Goal: Answer question/provide support: Share knowledge or assist other users

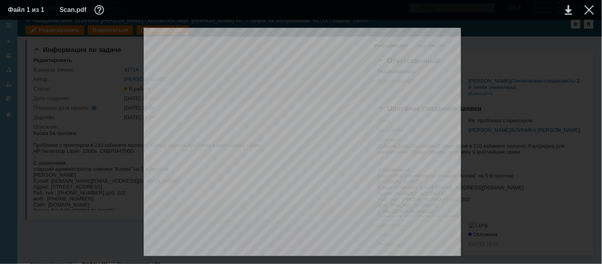
scroll to position [44, 0]
click at [593, 12] on div at bounding box center [590, 10] width 10 height 10
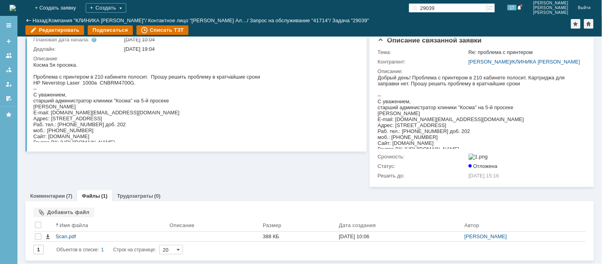
scroll to position [0, 0]
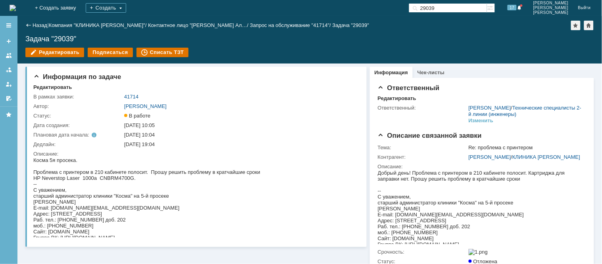
click at [16, 6] on img at bounding box center [13, 8] width 6 height 6
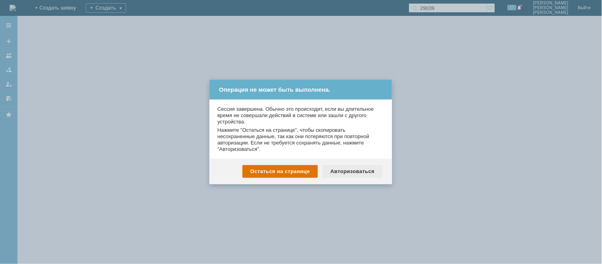
click at [363, 172] on div "Авторизоваться" at bounding box center [353, 171] width 60 height 13
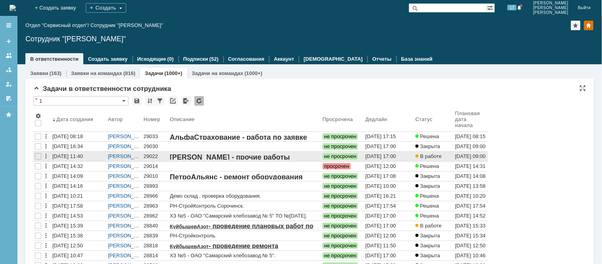
click at [151, 154] on div "29022" at bounding box center [155, 156] width 23 height 6
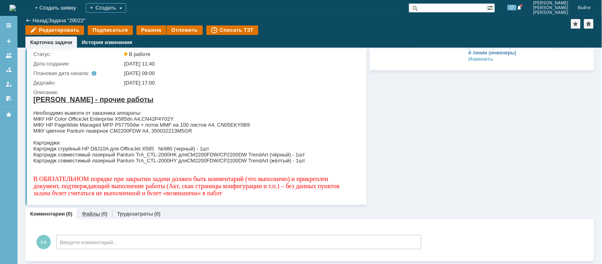
click at [94, 218] on div "Файлы (0)" at bounding box center [94, 214] width 35 height 12
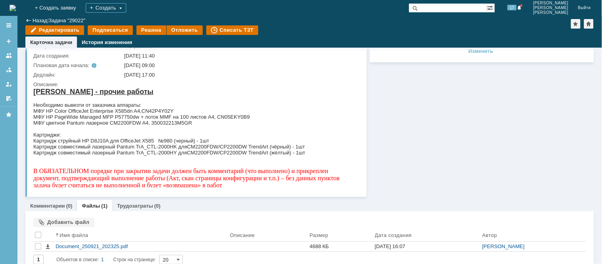
scroll to position [63, 0]
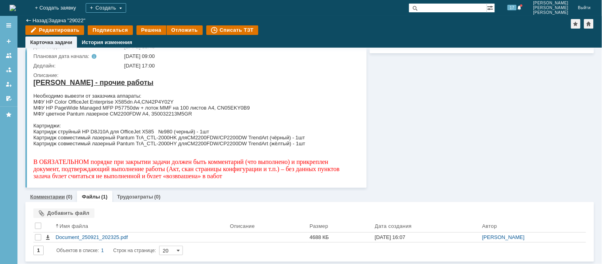
drag, startPoint x: 48, startPoint y: 195, endPoint x: 19, endPoint y: 99, distance: 99.6
click at [48, 195] on link "Комментарии" at bounding box center [47, 197] width 35 height 6
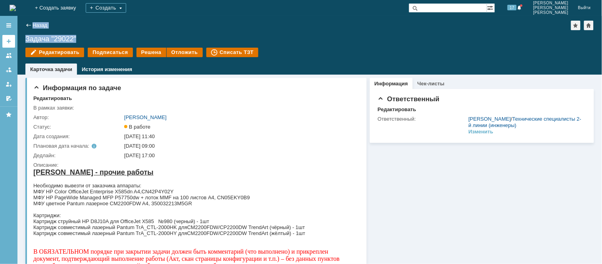
drag, startPoint x: 79, startPoint y: 40, endPoint x: 3, endPoint y: 37, distance: 75.5
click at [3, 37] on div "Версия: 4.18.0.9.31.1398 (1398) © NAUMEN 2001-2025 Назад | Задача "29022" Задач…" at bounding box center [301, 140] width 602 height 248
copy div "Версия: 4.18.0.9.31.1398 (1398) © NAUMEN 2001-2025 Назад | Задача "29022" Задач…"
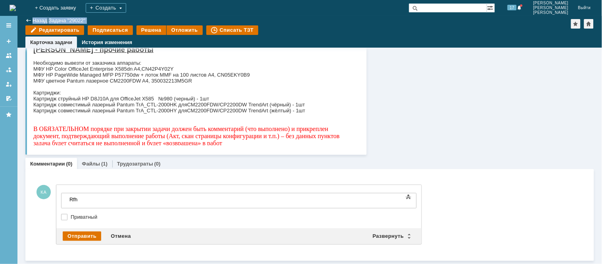
scroll to position [94, 0]
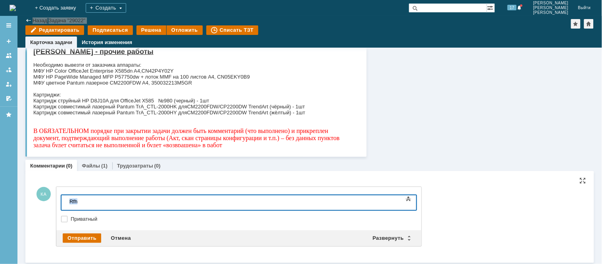
drag, startPoint x: 50, startPoint y: 197, endPoint x: 42, endPoint y: 197, distance: 8.3
click at [66, 197] on html "Rfh" at bounding box center [125, 201] width 119 height 13
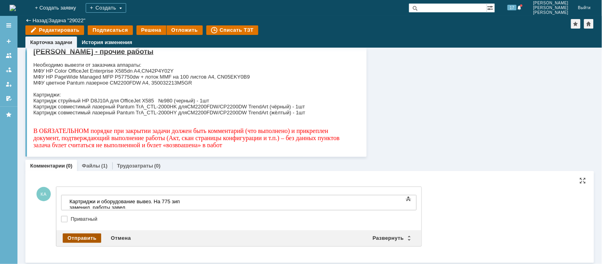
click at [79, 237] on div "Отправить" at bounding box center [82, 238] width 39 height 10
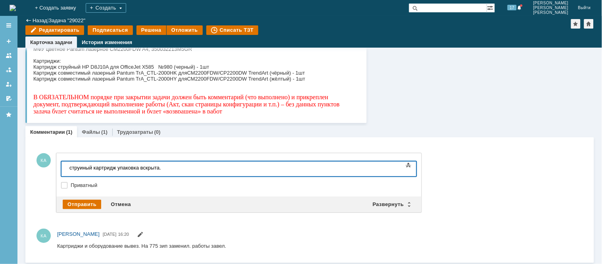
scroll to position [83, 0]
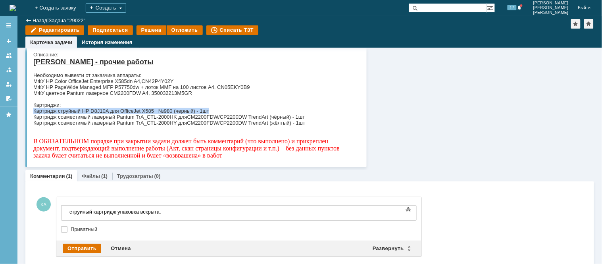
drag, startPoint x: 212, startPoint y: 108, endPoint x: 34, endPoint y: 108, distance: 178.2
click at [34, 108] on div "Картридж струйный HP D8J10A для OfficeJet X585 №980 (черный) - 1шт" at bounding box center [193, 111] width 320 height 6
copy font "Картридж струйный HP D8J10A для OfficeJet X585 №980 (черный) - 1шт"
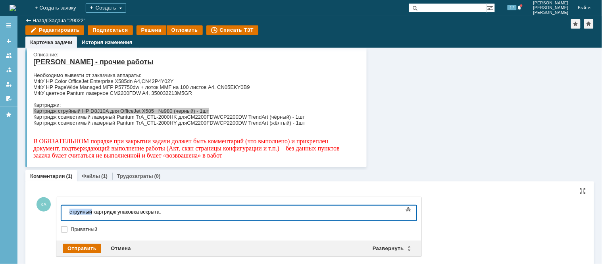
drag, startPoint x: 92, startPoint y: 210, endPoint x: 62, endPoint y: 206, distance: 31.1
click at [66, 206] on html "струиный картридж упаковка вскрыта." at bounding box center [125, 211] width 119 height 13
drag, startPoint x: 114, startPoint y: 208, endPoint x: 53, endPoint y: 204, distance: 61.6
click at [66, 205] on html "струиный картридж упаковка вскрыта." at bounding box center [125, 211] width 119 height 13
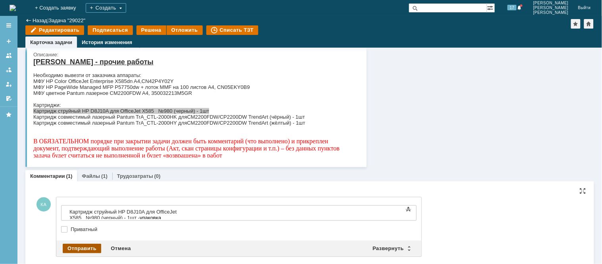
click at [65, 244] on div "Отправить" at bounding box center [82, 249] width 39 height 10
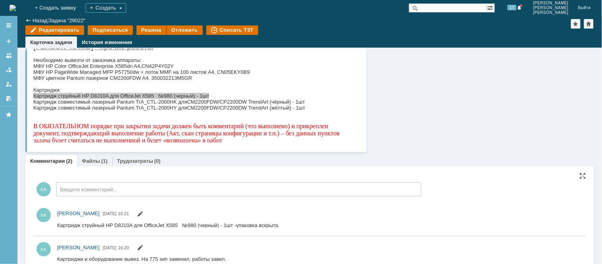
scroll to position [113, 0]
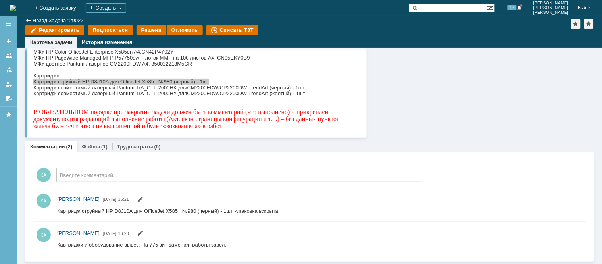
click at [16, 6] on img at bounding box center [13, 8] width 6 height 6
